Goal: Task Accomplishment & Management: Manage account settings

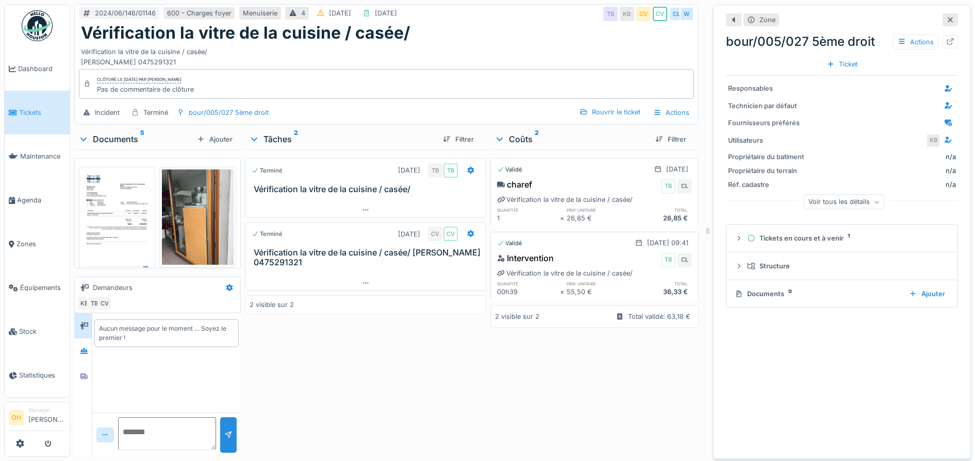
click at [201, 227] on img at bounding box center [197, 217] width 71 height 95
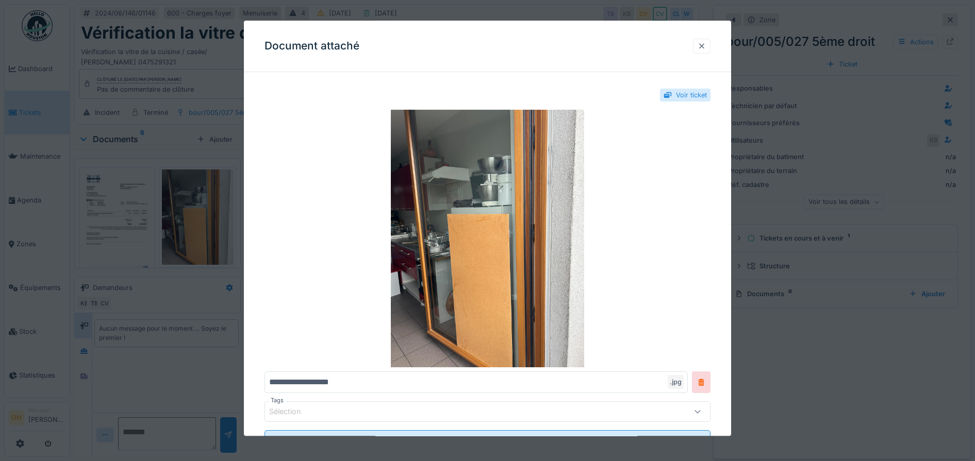
click at [710, 48] on div at bounding box center [702, 46] width 18 height 15
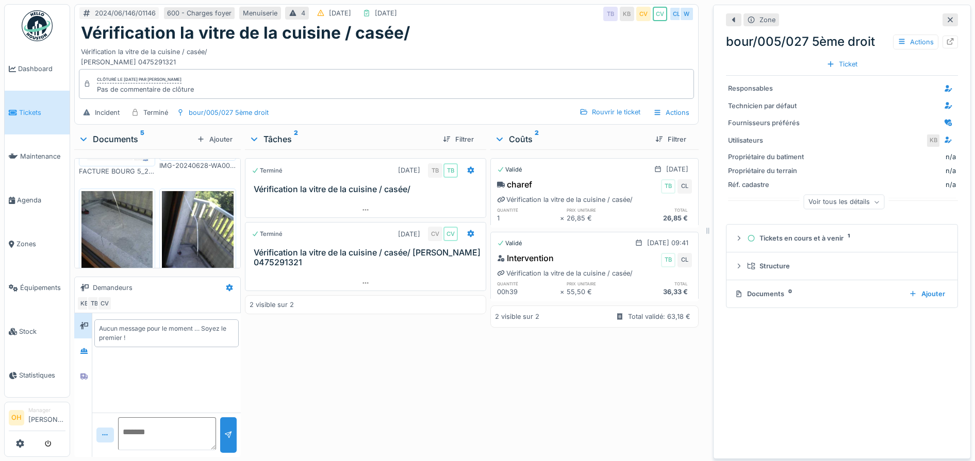
scroll to position [129, 0]
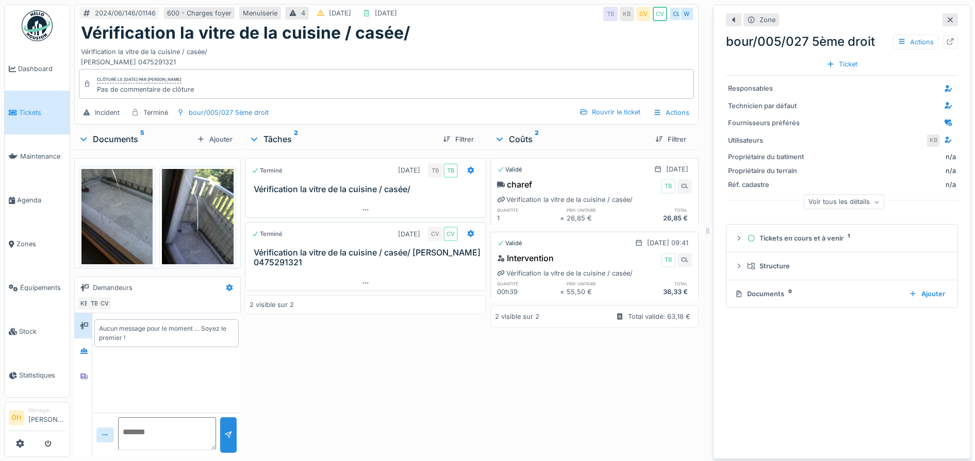
click at [172, 198] on img at bounding box center [197, 216] width 71 height 95
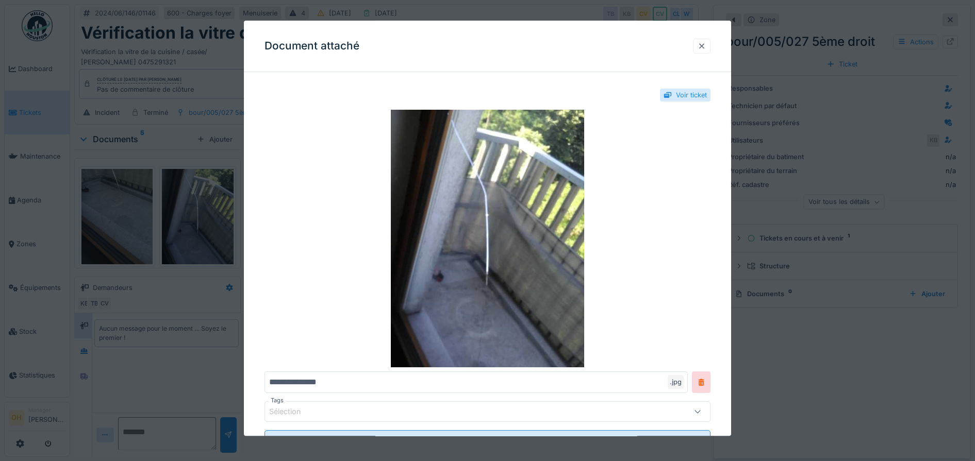
click at [705, 52] on div at bounding box center [702, 46] width 18 height 15
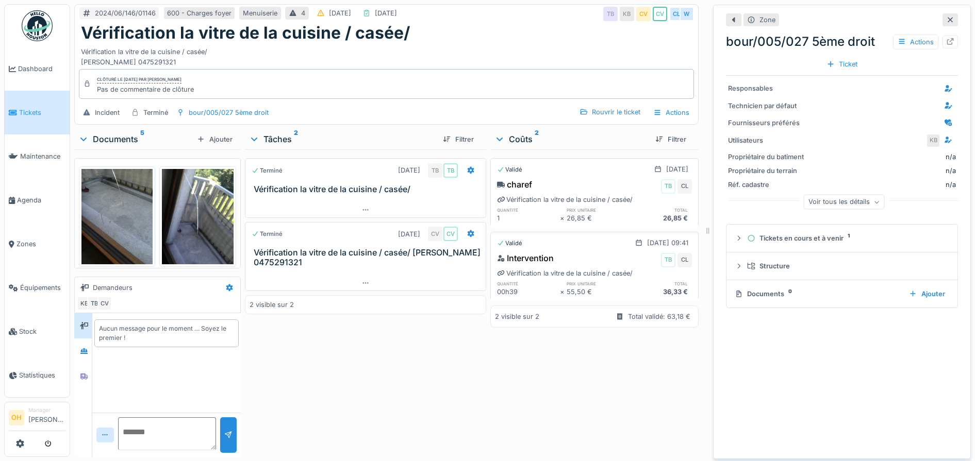
click at [125, 219] on img at bounding box center [116, 216] width 71 height 95
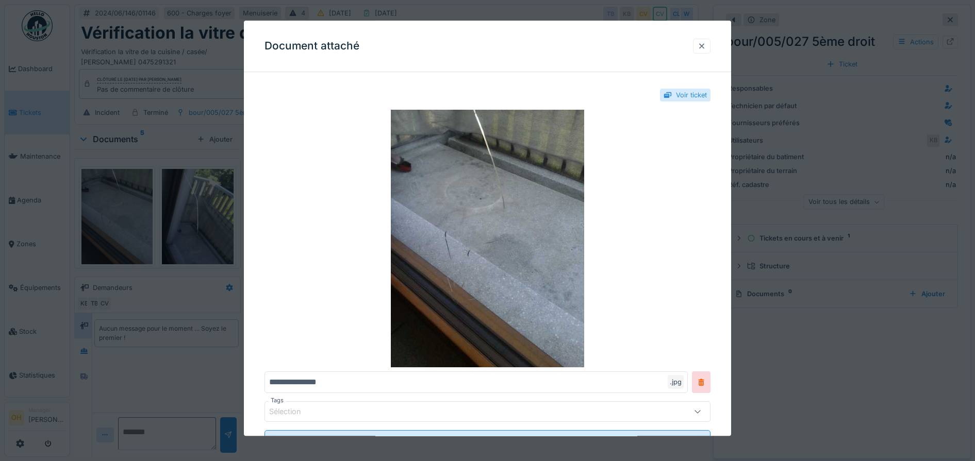
click at [704, 48] on div at bounding box center [701, 46] width 8 height 10
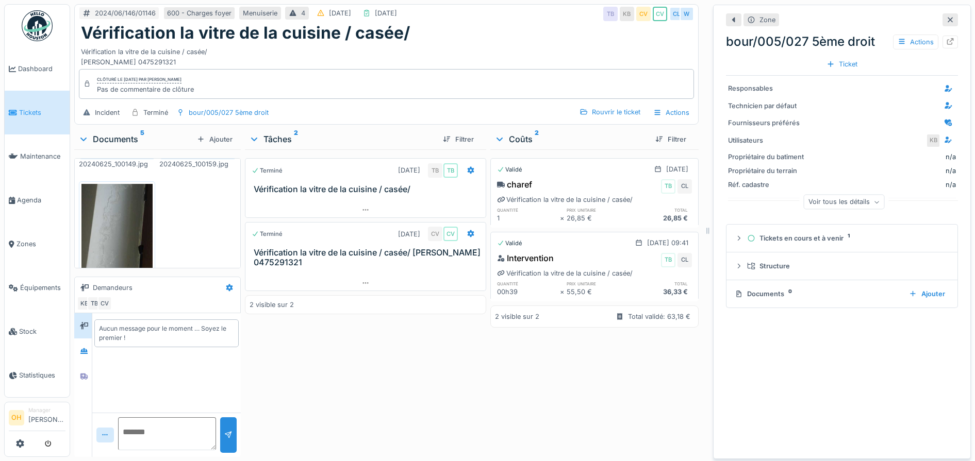
scroll to position [243, 0]
click at [116, 207] on img at bounding box center [116, 224] width 71 height 95
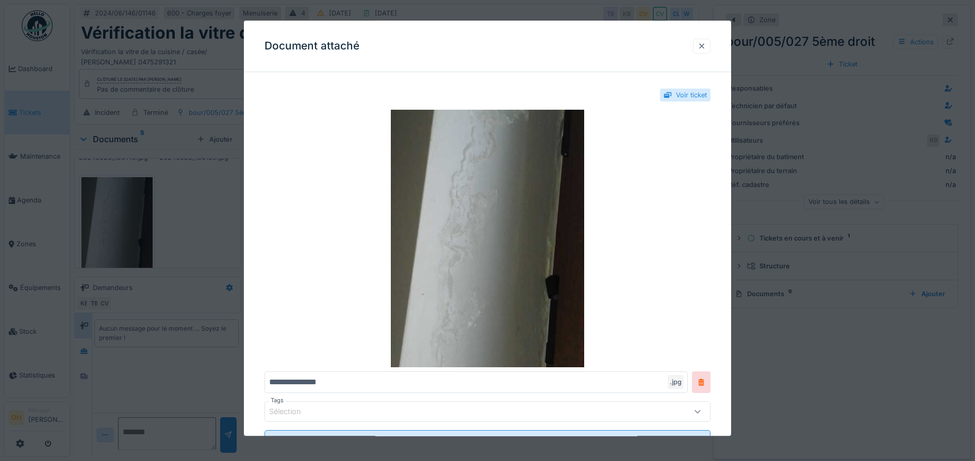
click at [704, 47] on div at bounding box center [701, 46] width 8 height 10
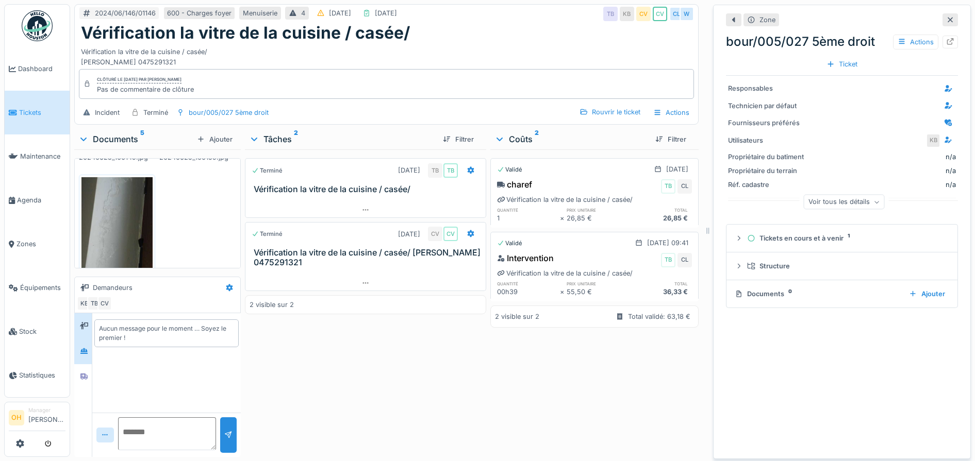
scroll to position [10, 0]
click at [947, 17] on icon at bounding box center [949, 19] width 5 height 5
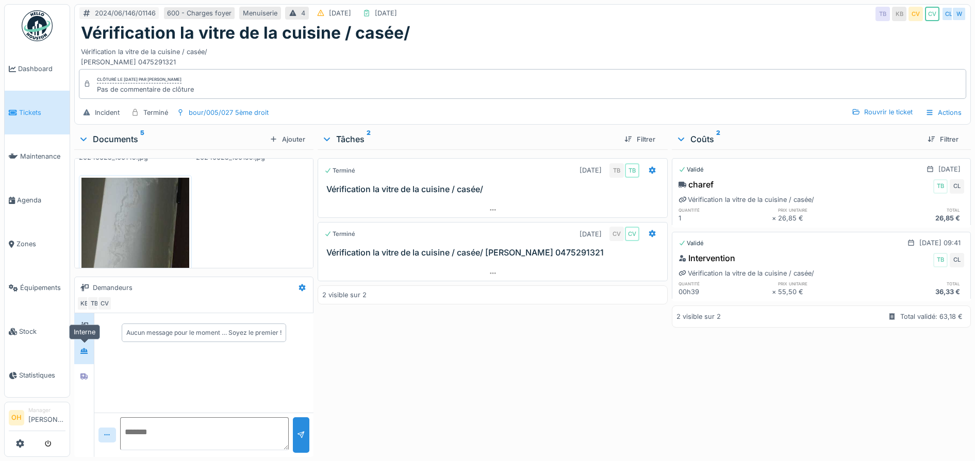
click at [90, 345] on div at bounding box center [83, 351] width 15 height 13
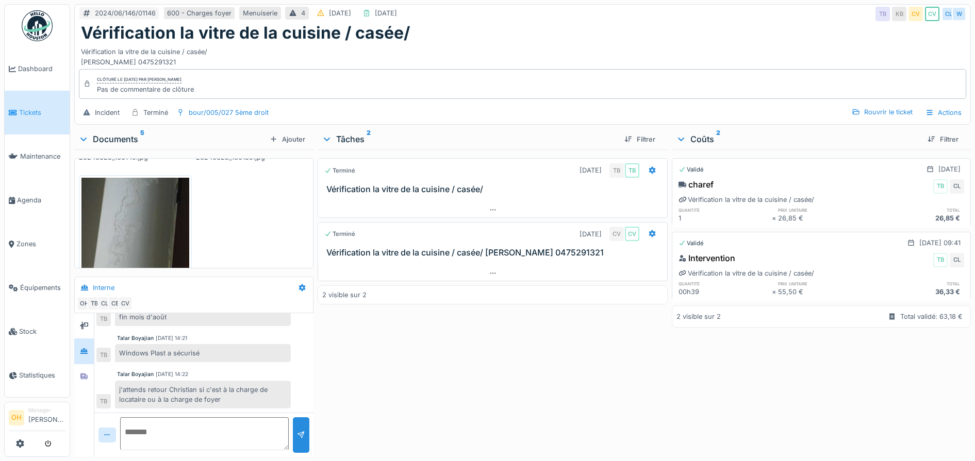
scroll to position [0, 0]
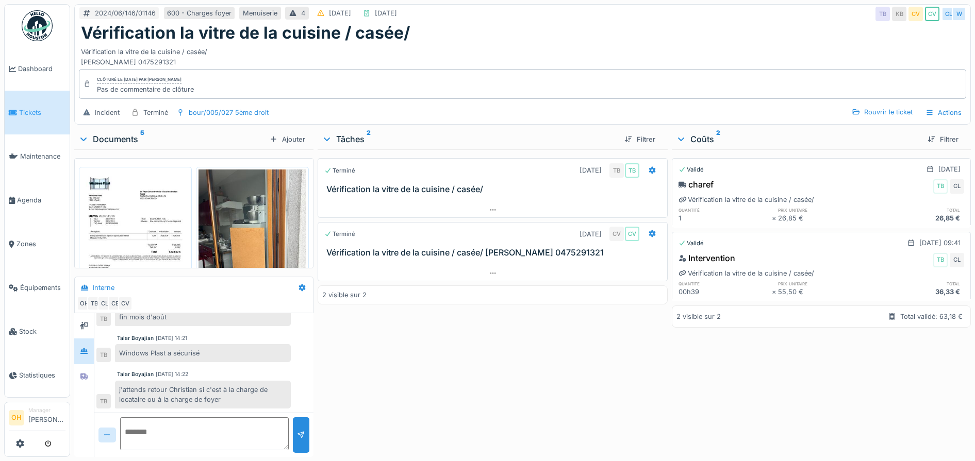
click at [126, 198] on img at bounding box center [135, 246] width 108 height 153
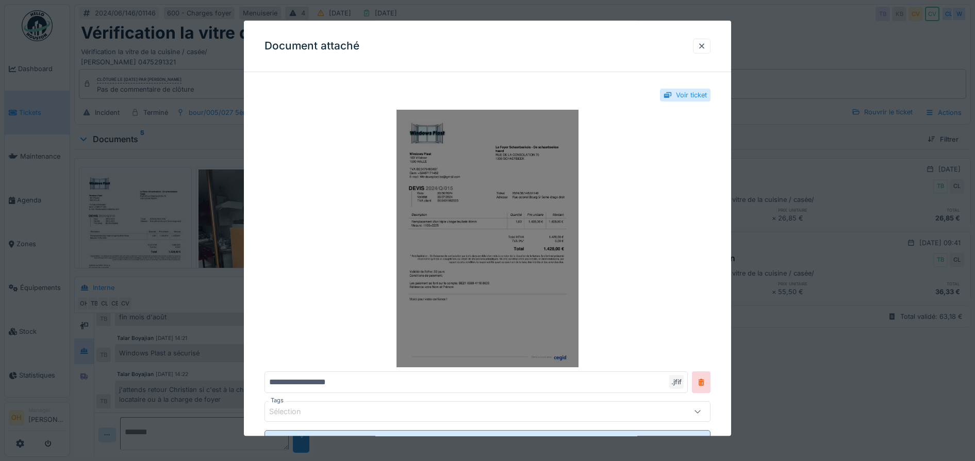
click at [531, 203] on img at bounding box center [487, 239] width 446 height 258
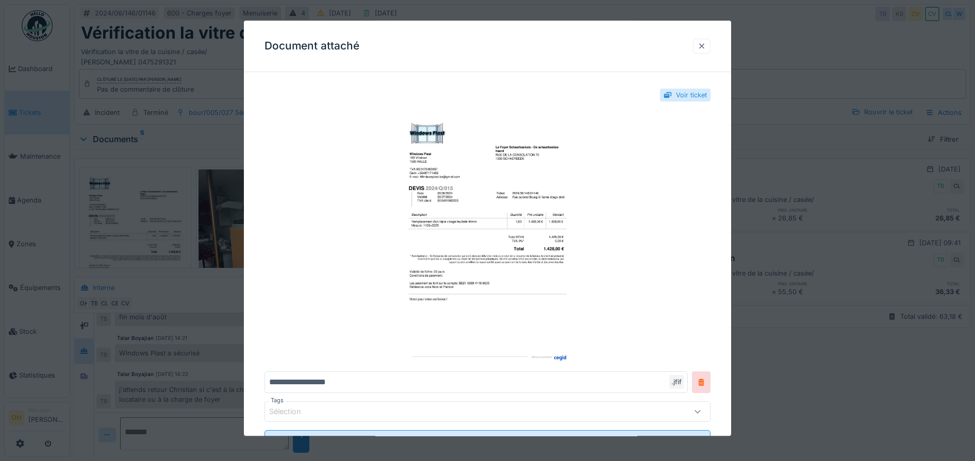
click at [705, 43] on div at bounding box center [701, 46] width 8 height 10
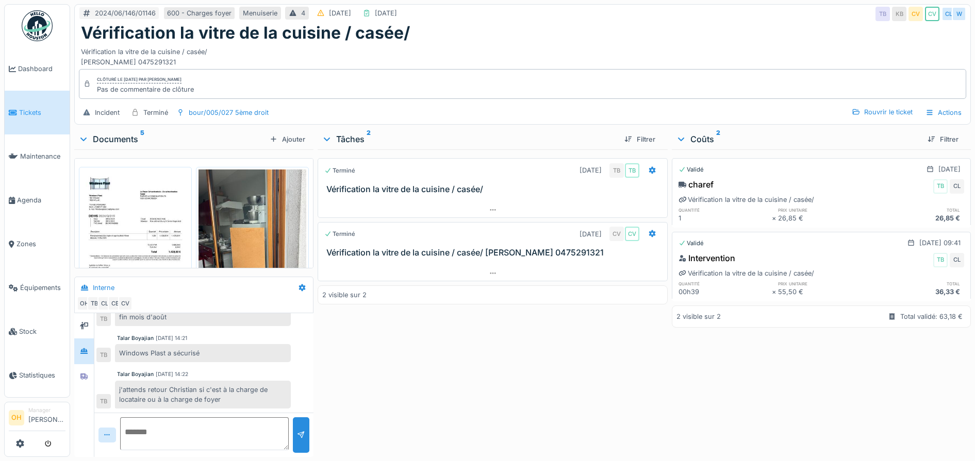
click at [121, 179] on img at bounding box center [135, 246] width 108 height 153
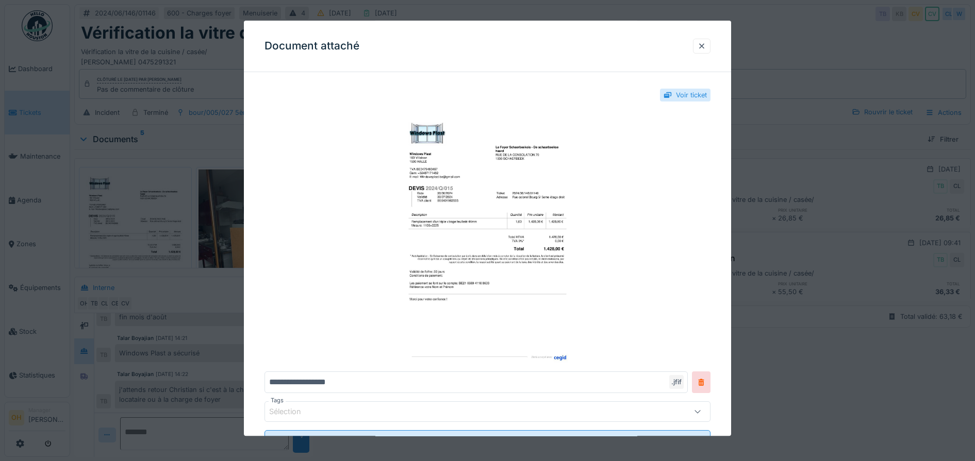
click at [717, 50] on div "Document attaché" at bounding box center [488, 47] width 488 height 52
click at [704, 49] on div at bounding box center [701, 46] width 8 height 10
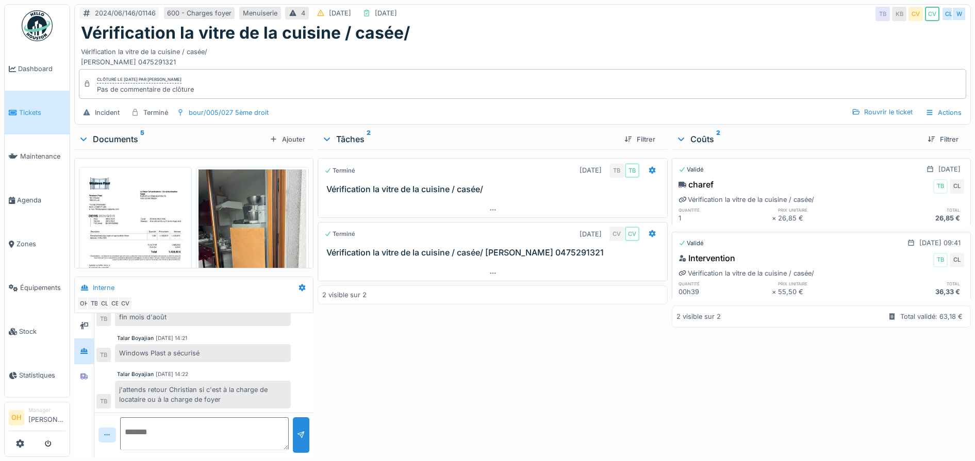
click at [149, 193] on img at bounding box center [135, 246] width 108 height 153
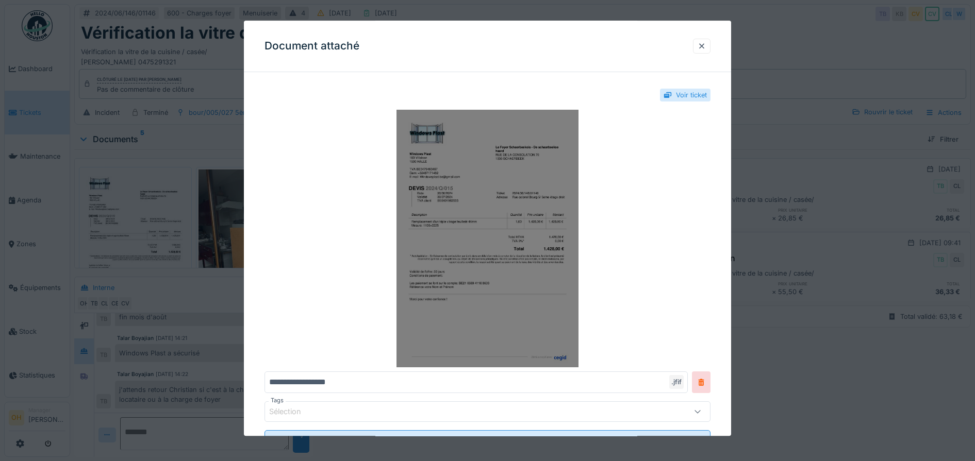
click at [497, 192] on img at bounding box center [487, 239] width 446 height 258
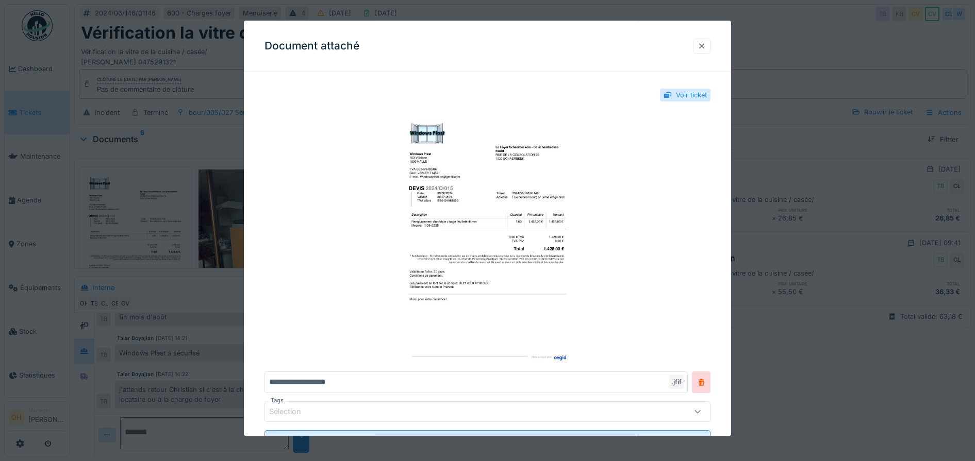
click at [705, 44] on div at bounding box center [701, 46] width 8 height 10
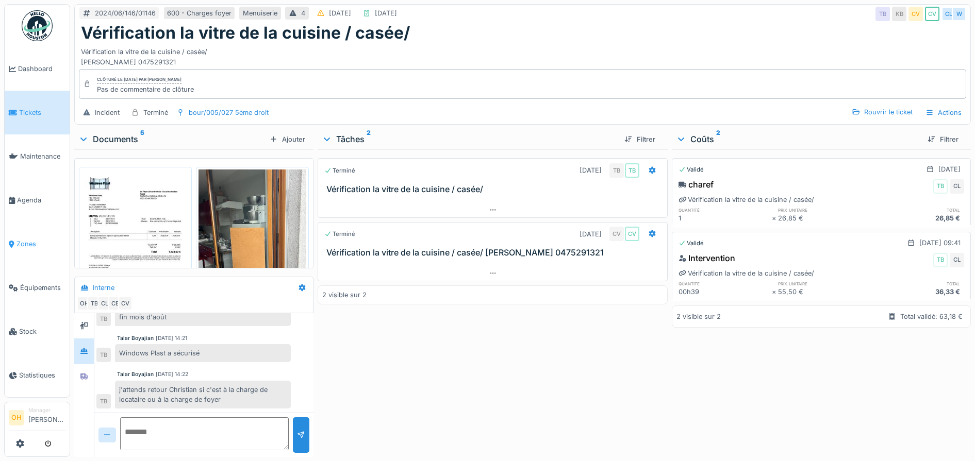
click at [14, 241] on li "Zones" at bounding box center [37, 244] width 57 height 10
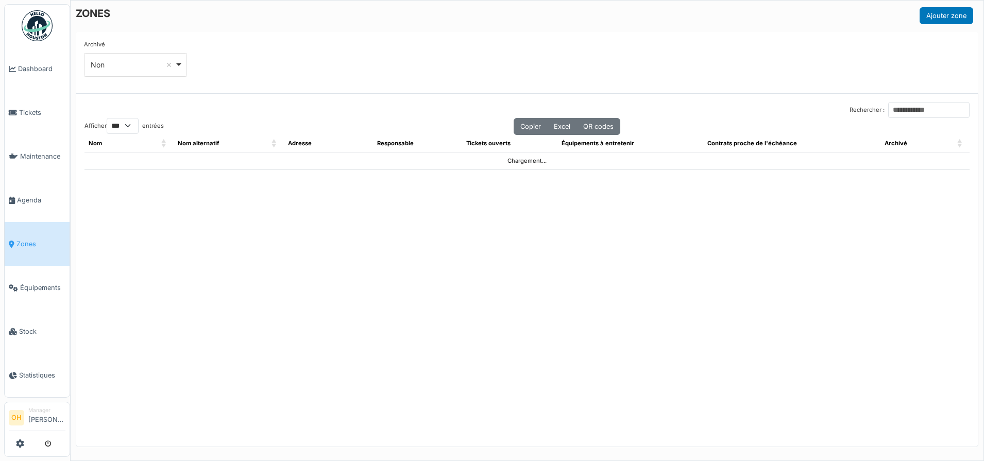
select select "***"
click at [919, 107] on input "Rechercher :" at bounding box center [928, 110] width 81 height 16
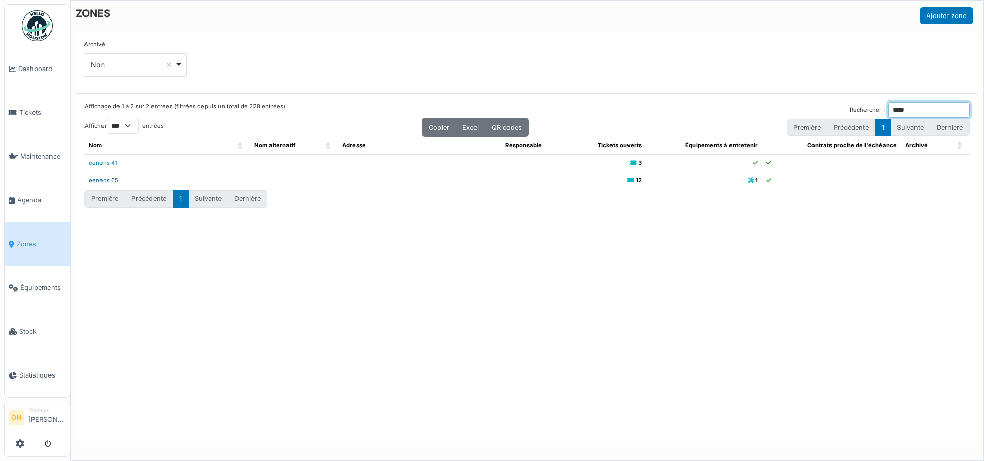
type input "****"
click at [107, 182] on link "eenens 65" at bounding box center [104, 180] width 30 height 7
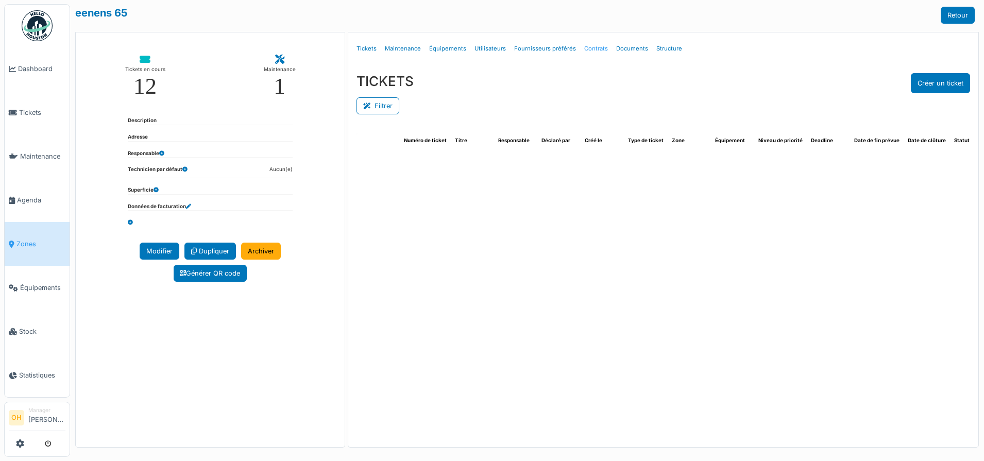
select select "***"
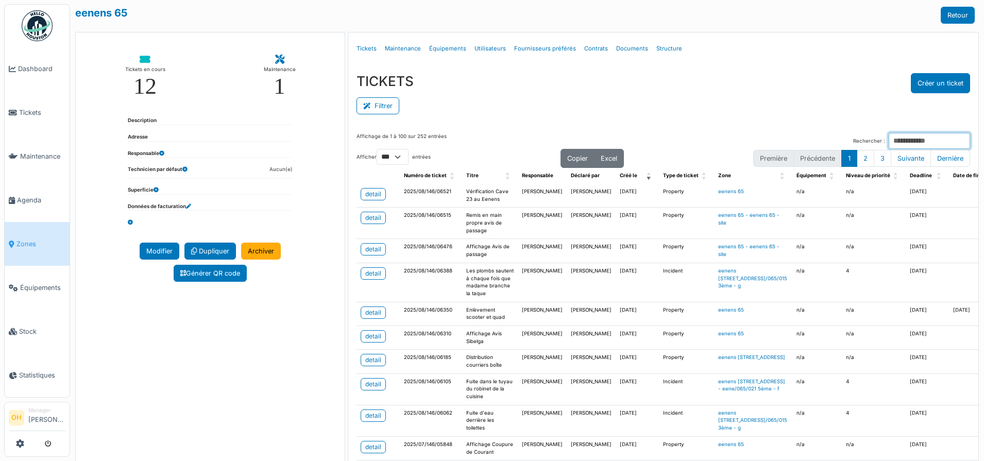
click at [899, 144] on input "Rechercher :" at bounding box center [929, 141] width 81 height 16
type input "***"
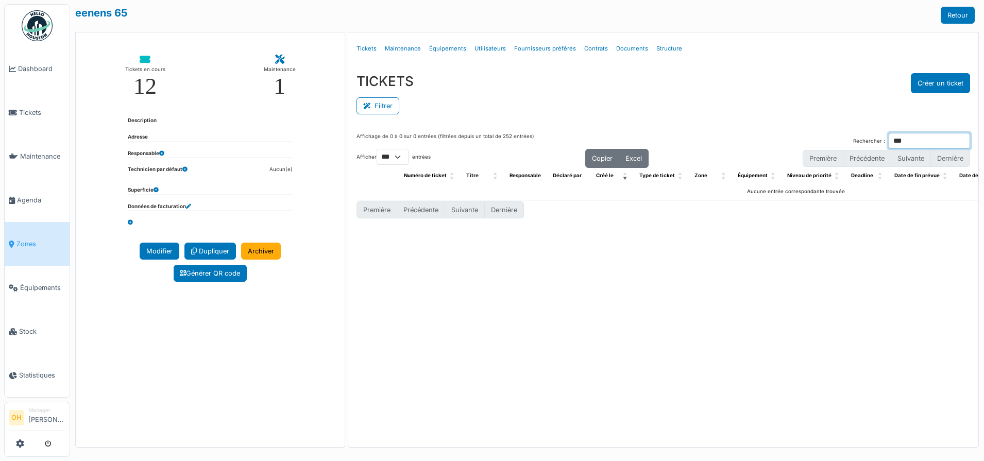
drag, startPoint x: 889, startPoint y: 145, endPoint x: 844, endPoint y: 145, distance: 44.8
click at [853, 145] on div "Rechercher : ***" at bounding box center [911, 141] width 117 height 16
click at [380, 108] on button "Filtrer" at bounding box center [378, 105] width 43 height 17
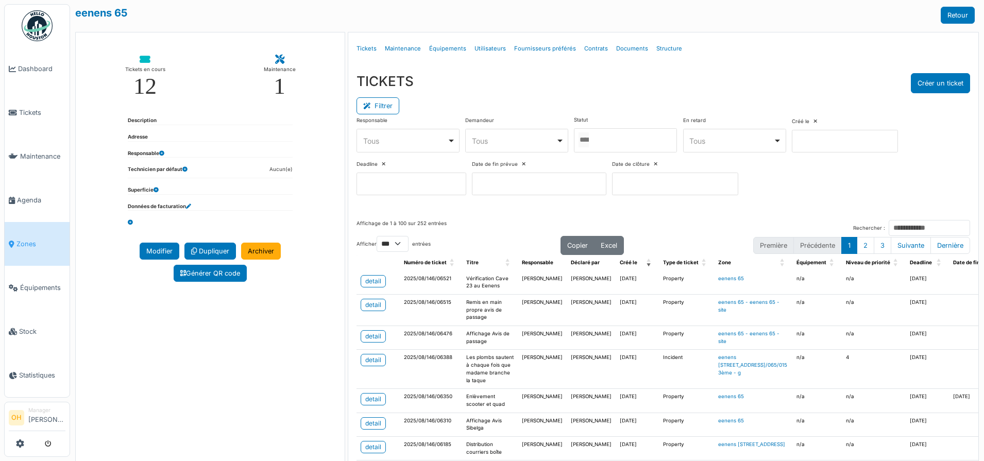
click at [387, 137] on div "Tous Remove item" at bounding box center [405, 141] width 84 height 11
click at [757, 79] on div "TICKETS Créer un ticket" at bounding box center [664, 83] width 614 height 20
click at [889, 230] on input "Rechercher :" at bounding box center [929, 228] width 81 height 16
paste input "******"
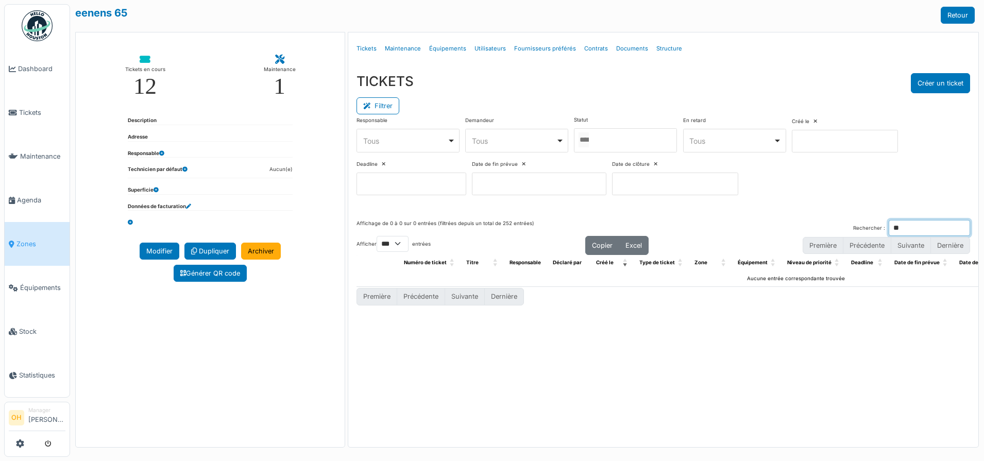
type input "*"
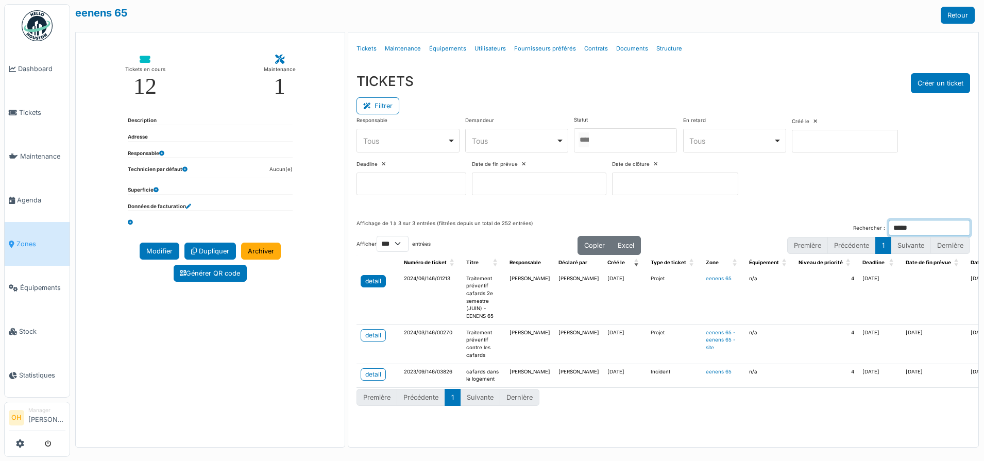
type input "*****"
click at [368, 283] on div "detail" at bounding box center [373, 281] width 16 height 9
click at [368, 333] on div "detail" at bounding box center [373, 335] width 16 height 9
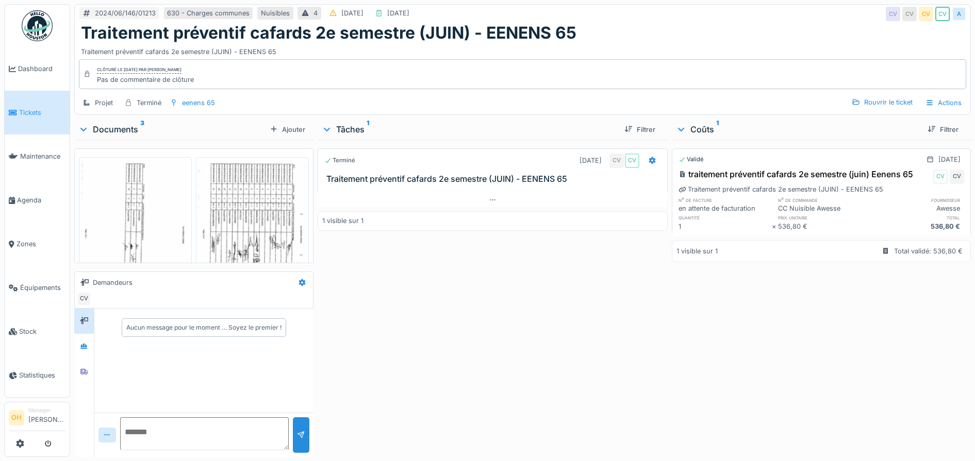
click at [221, 204] on img at bounding box center [252, 236] width 108 height 152
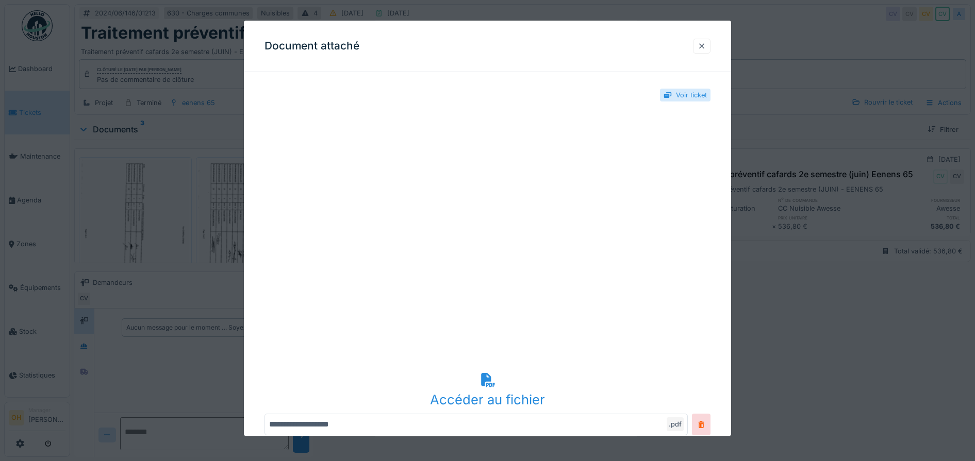
click at [702, 44] on div at bounding box center [701, 46] width 8 height 10
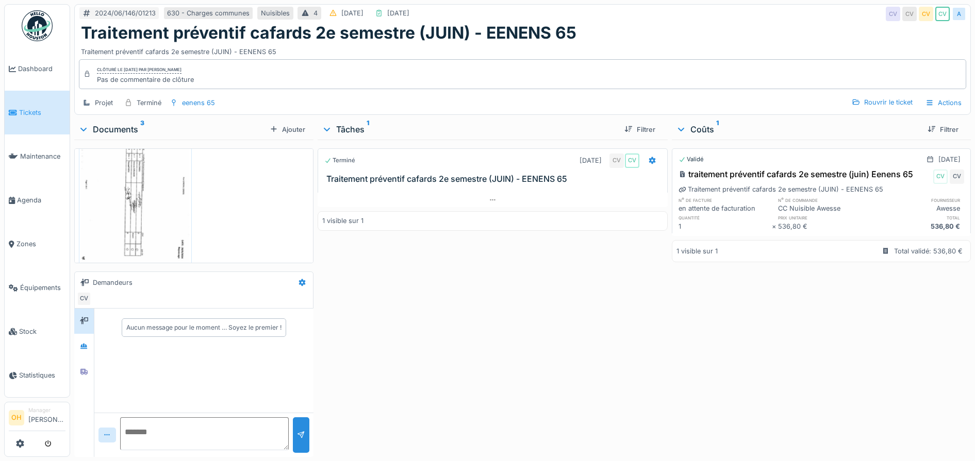
scroll to position [231, 0]
click at [479, 196] on div at bounding box center [492, 200] width 350 height 15
click at [937, 95] on div "Actions" at bounding box center [942, 102] width 45 height 15
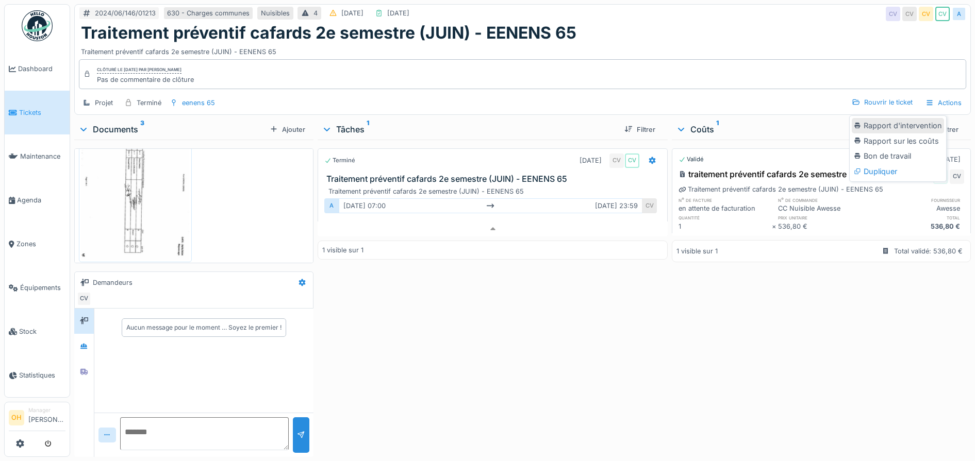
click at [913, 118] on div "Rapport d'intervention" at bounding box center [897, 125] width 92 height 15
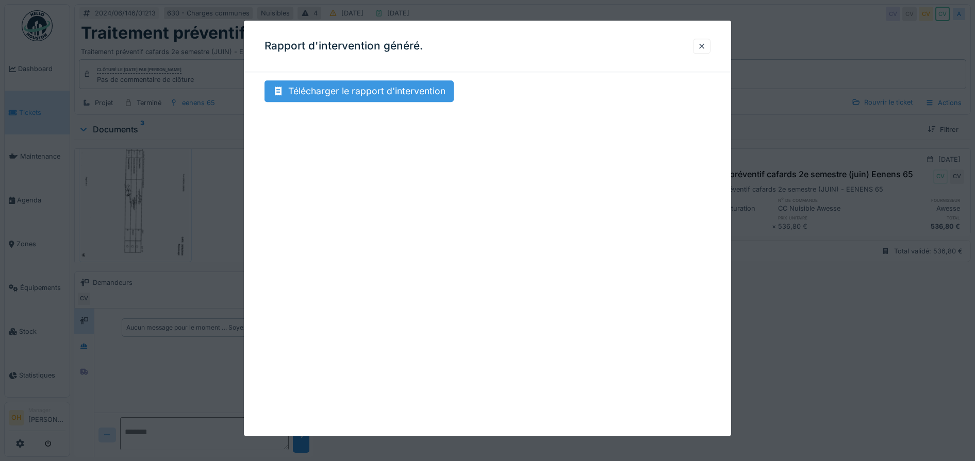
click at [387, 92] on div "Télécharger le rapport d'intervention" at bounding box center [358, 91] width 189 height 22
click at [701, 45] on div at bounding box center [702, 46] width 18 height 15
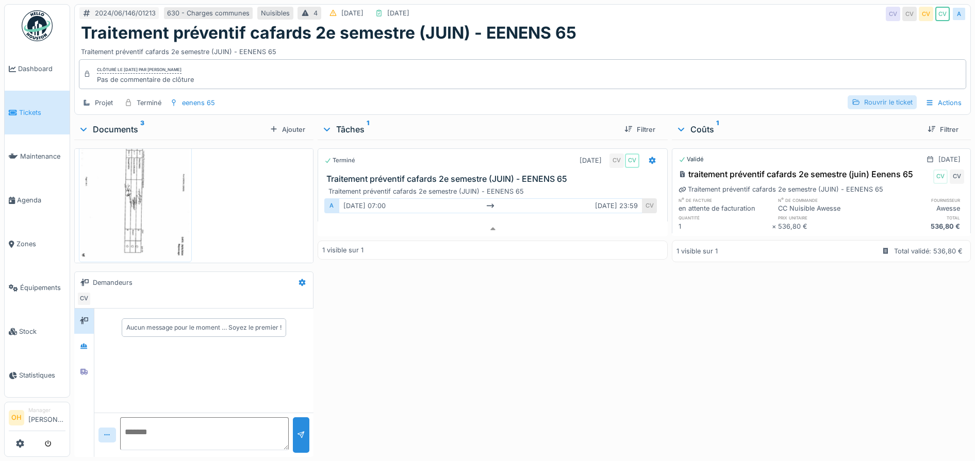
click at [863, 95] on div "Rouvrir le ticket" at bounding box center [881, 102] width 69 height 14
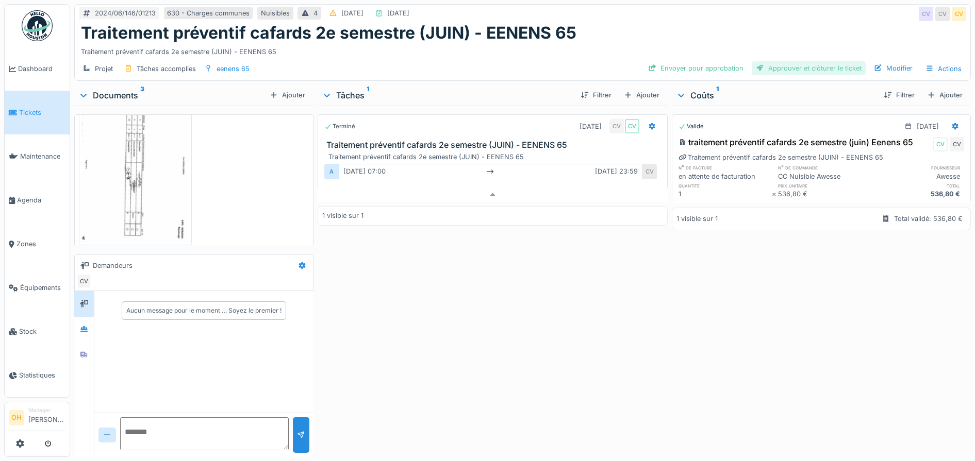
click at [826, 65] on div "Approuver et clôturer le ticket" at bounding box center [808, 68] width 114 height 14
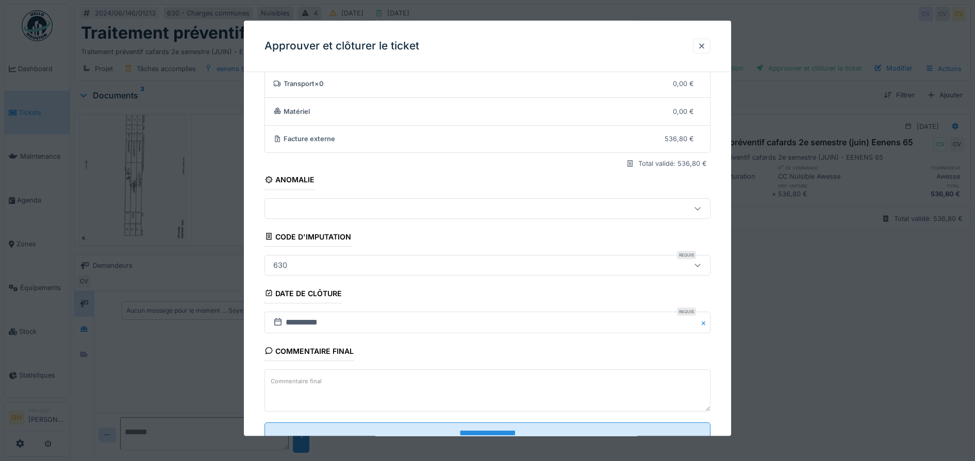
scroll to position [99, 0]
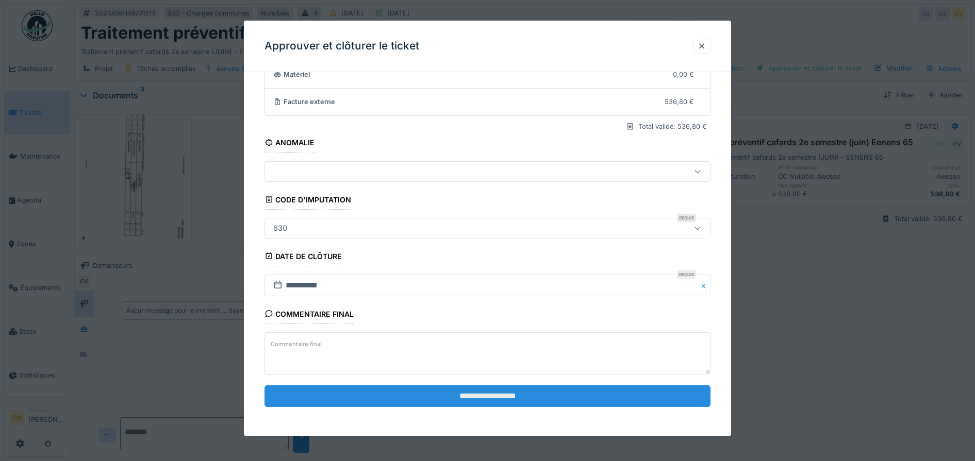
click at [479, 403] on input "**********" at bounding box center [487, 396] width 446 height 22
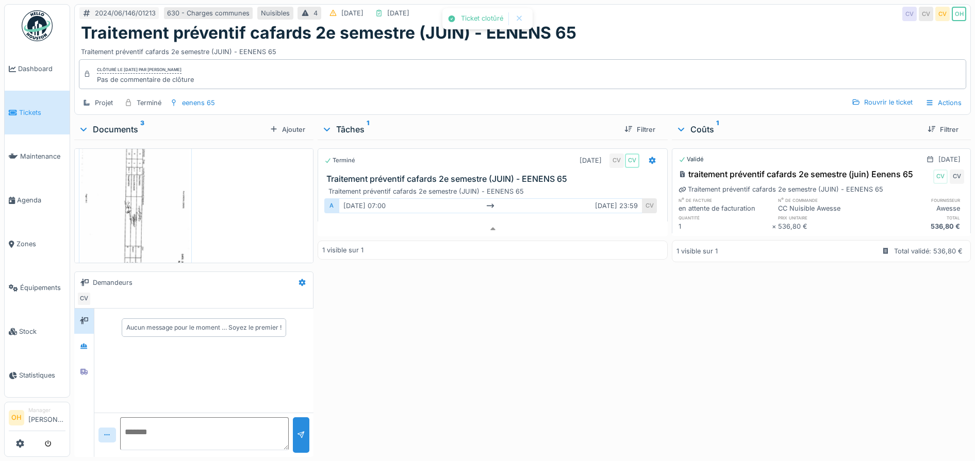
scroll to position [231, 0]
click at [929, 98] on div "Actions" at bounding box center [942, 102] width 45 height 15
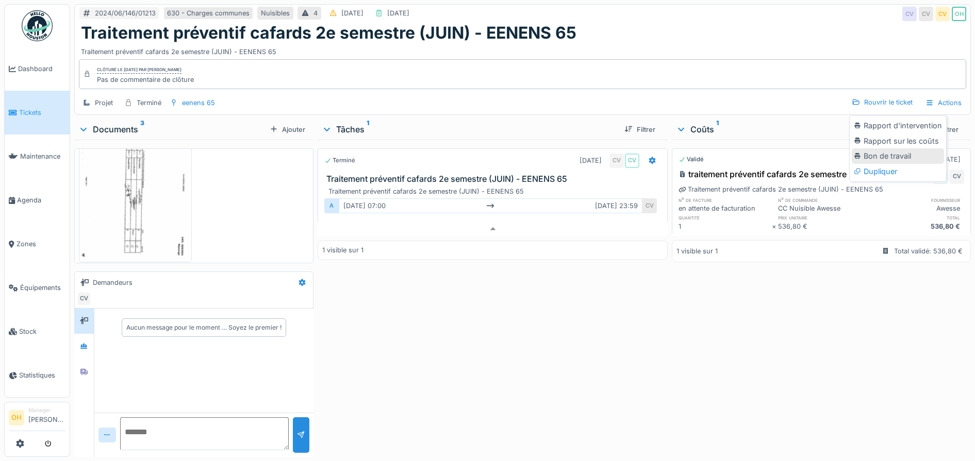
click at [878, 150] on div "Bon de travail" at bounding box center [897, 155] width 92 height 15
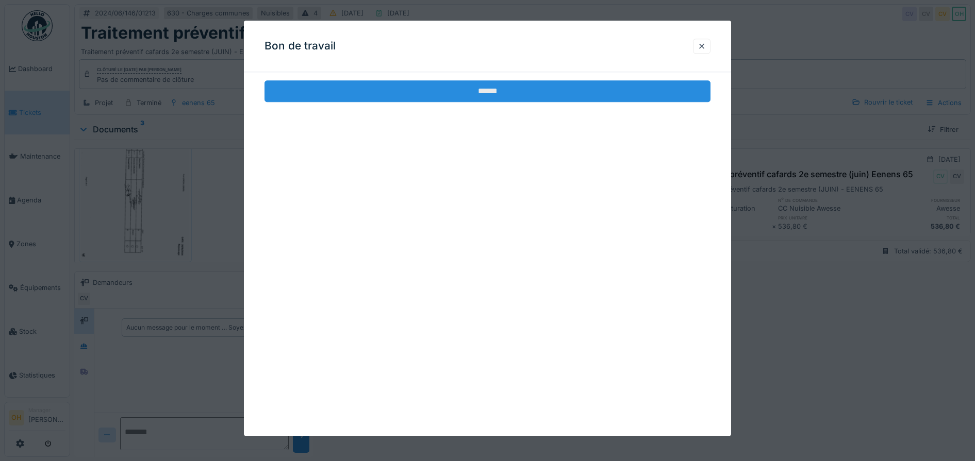
click at [519, 94] on input "******" at bounding box center [487, 91] width 446 height 22
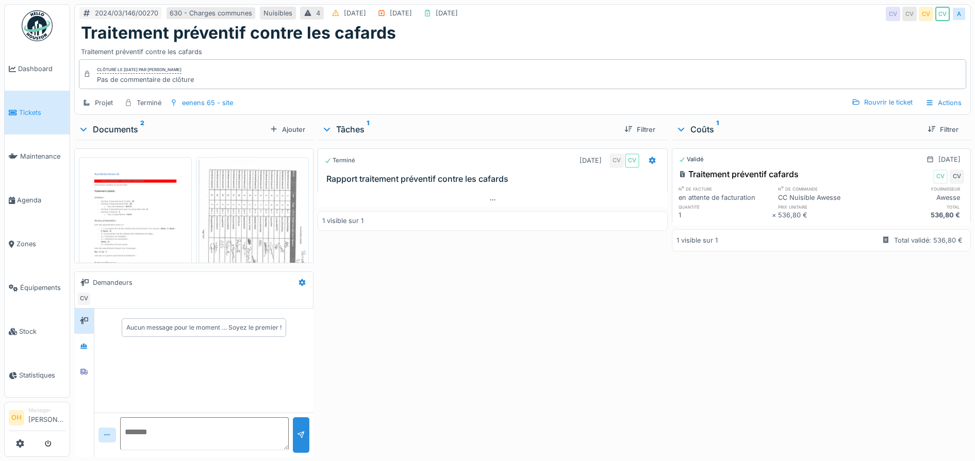
click at [138, 215] on img at bounding box center [135, 236] width 108 height 152
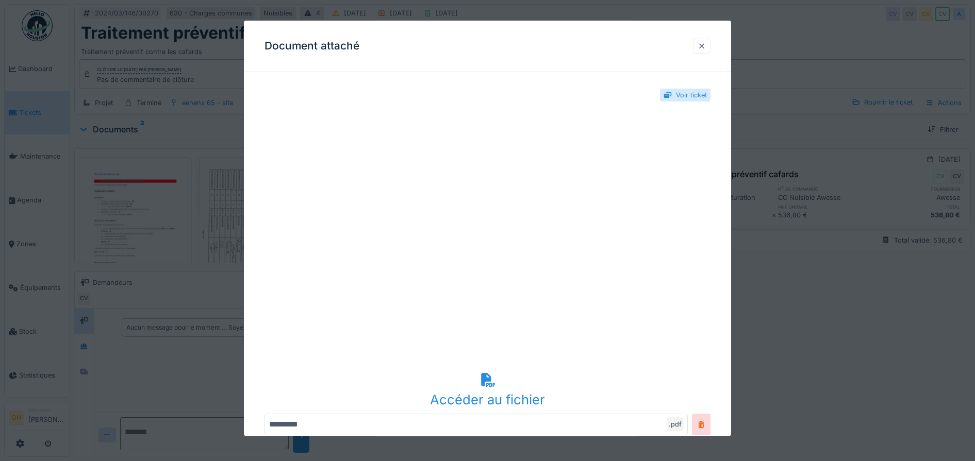
click at [705, 44] on div at bounding box center [701, 46] width 8 height 10
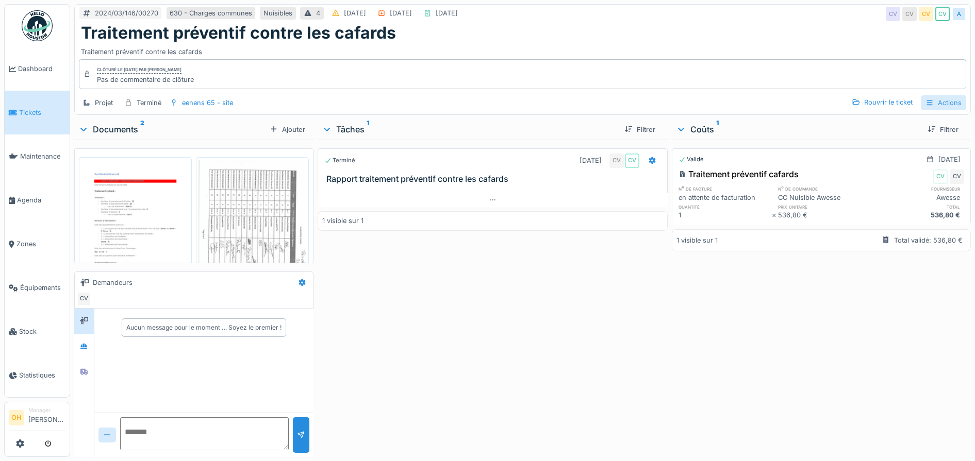
click at [925, 104] on icon at bounding box center [929, 102] width 8 height 7
click at [875, 154] on div "Bon de travail" at bounding box center [897, 155] width 92 height 15
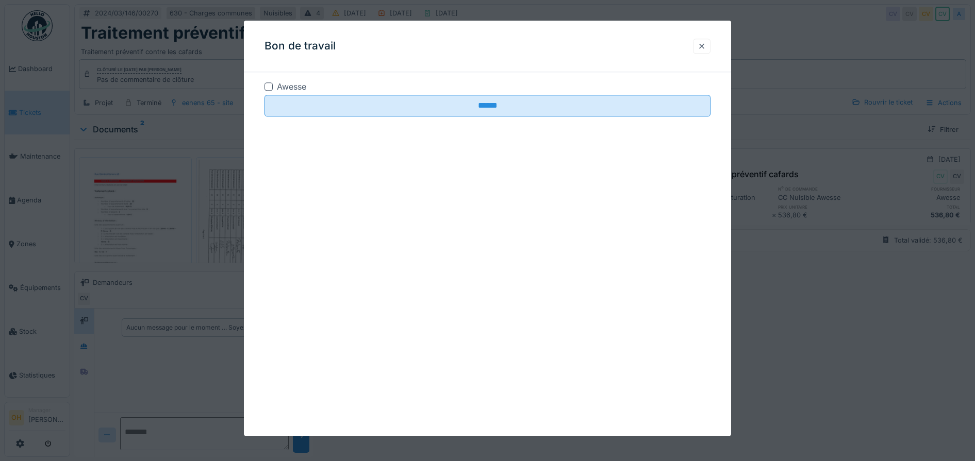
click at [710, 49] on div at bounding box center [702, 46] width 18 height 15
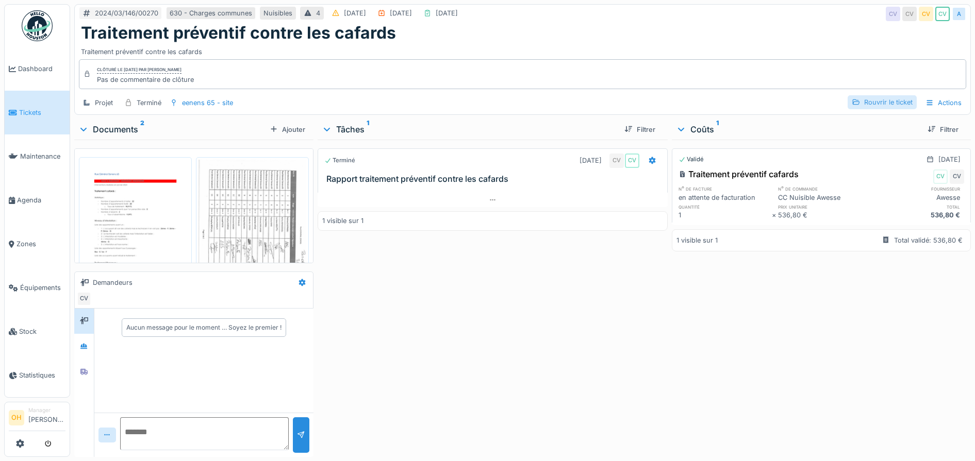
click at [878, 105] on div "Rouvrir le ticket" at bounding box center [881, 102] width 69 height 14
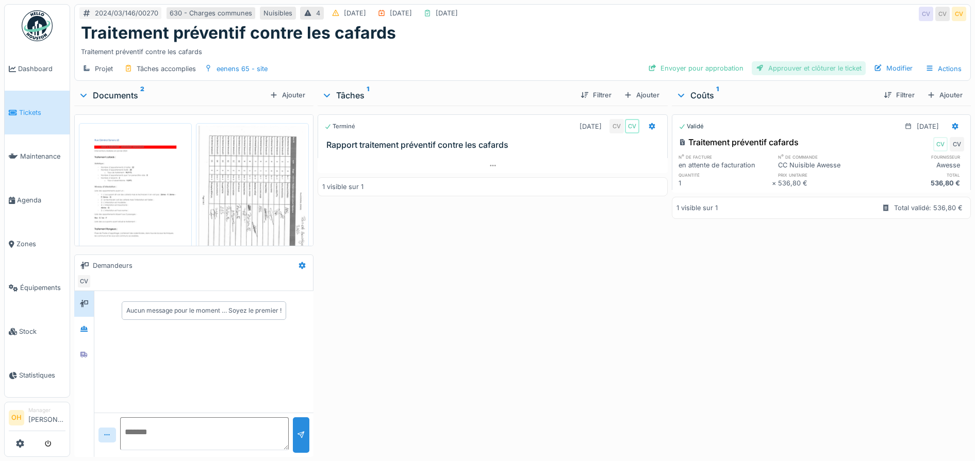
click at [786, 69] on div "Approuver et clôturer le ticket" at bounding box center [808, 68] width 114 height 14
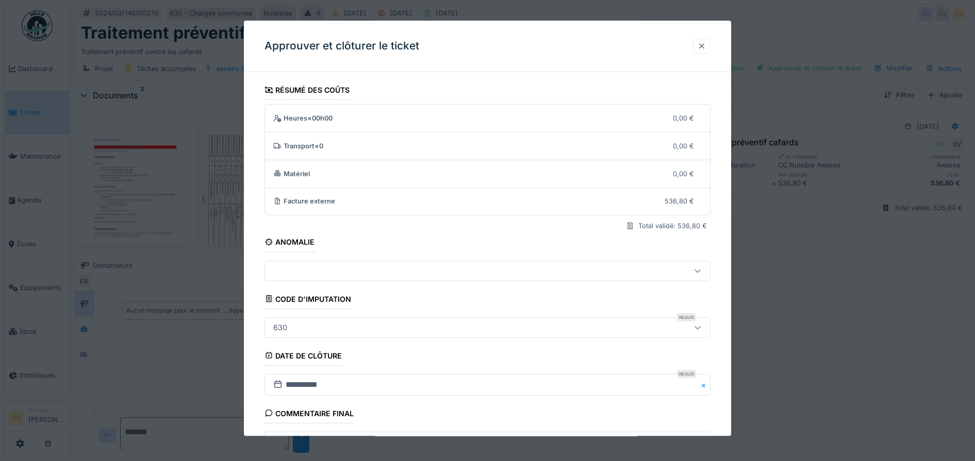
click at [705, 50] on div at bounding box center [701, 46] width 8 height 10
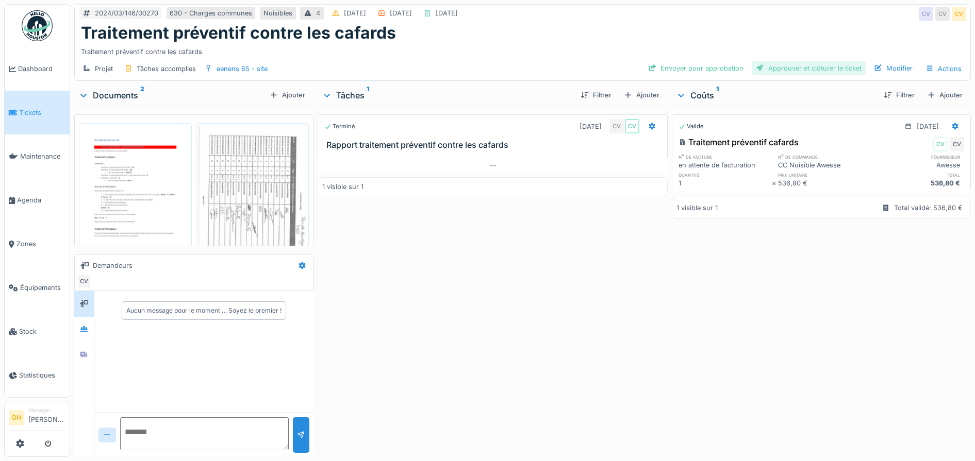
click at [806, 64] on div "Approuver et clôturer le ticket" at bounding box center [808, 68] width 114 height 14
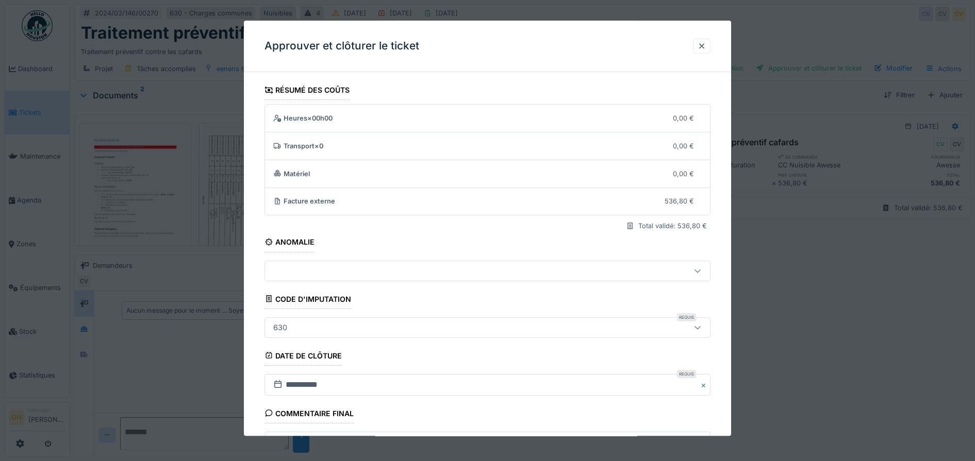
scroll to position [99, 0]
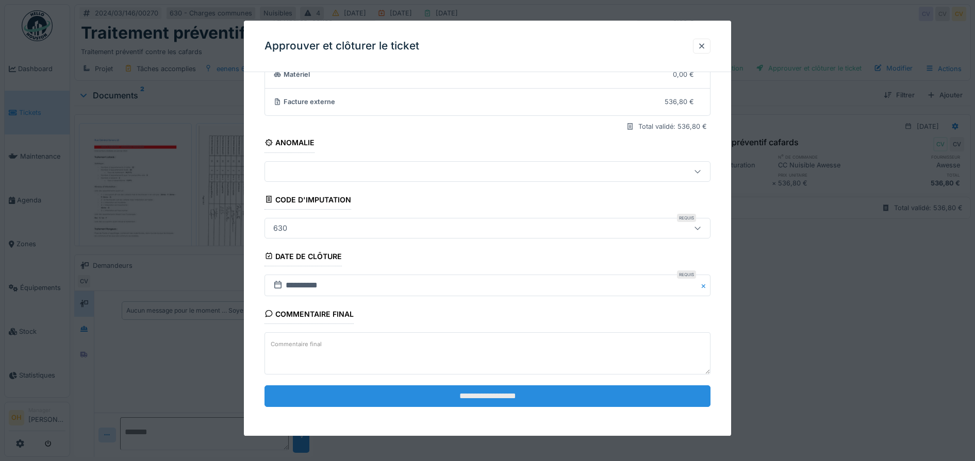
click at [501, 396] on input "**********" at bounding box center [487, 396] width 446 height 22
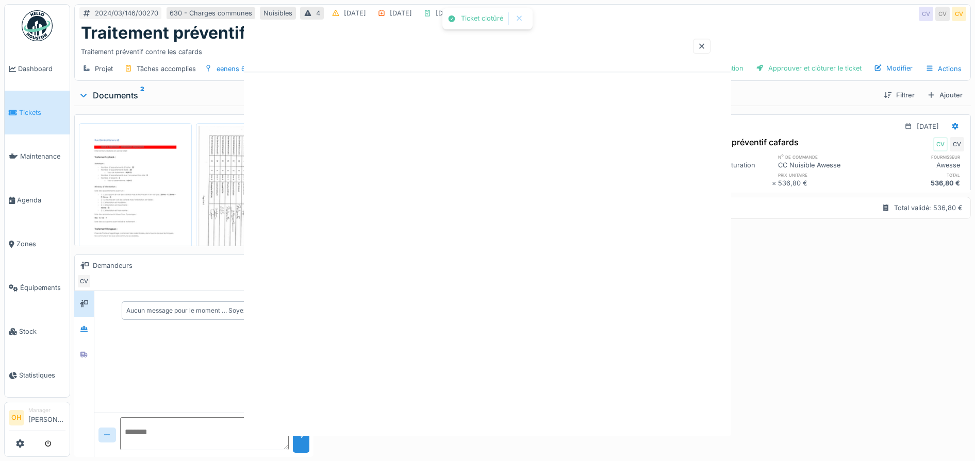
scroll to position [0, 0]
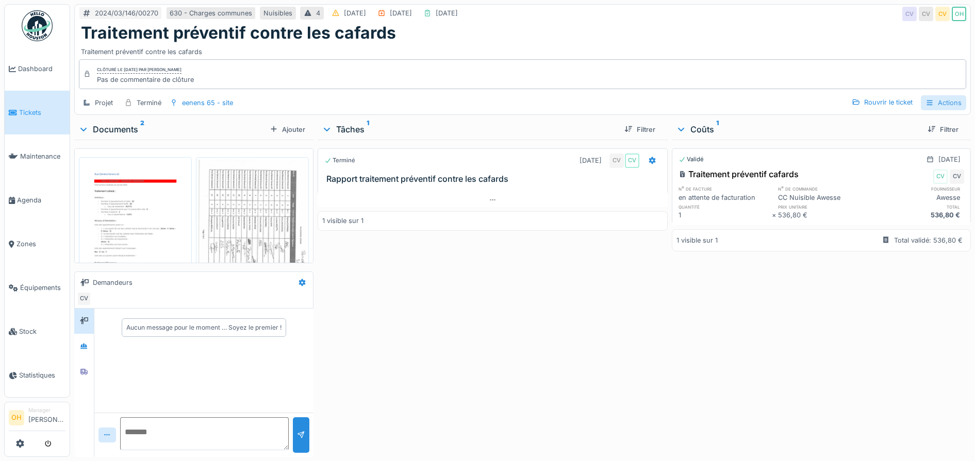
click at [943, 101] on div "Actions" at bounding box center [942, 102] width 45 height 15
click at [921, 122] on div "Rapport d'intervention" at bounding box center [897, 125] width 92 height 15
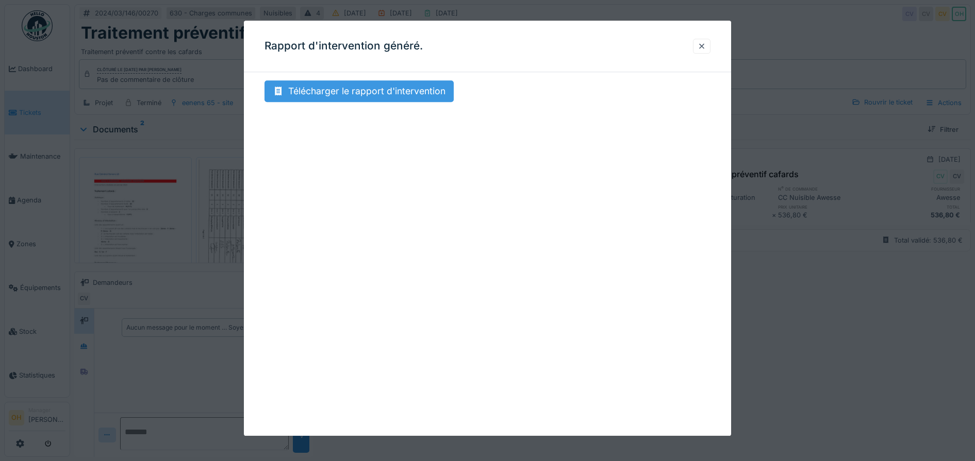
click at [364, 82] on div "Télécharger le rapport d'intervention" at bounding box center [358, 91] width 189 height 22
